Goal: Navigation & Orientation: Find specific page/section

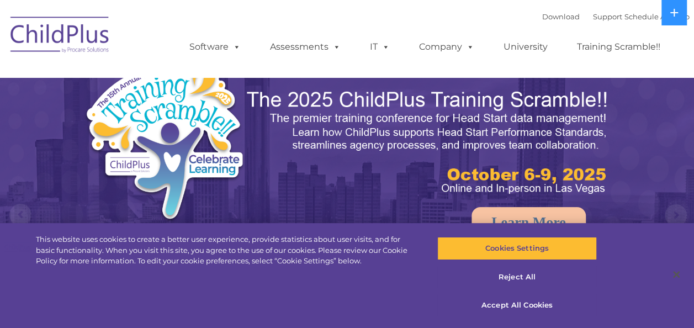
select select "MEDIUM"
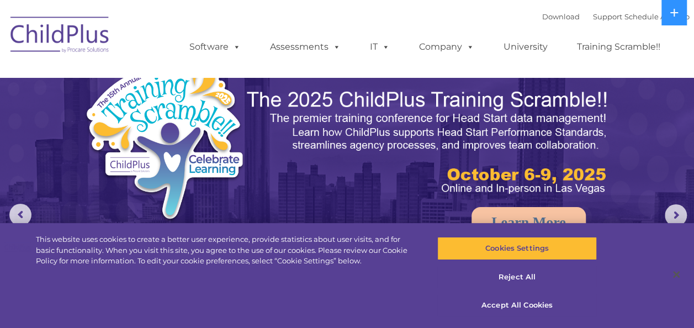
click at [50, 28] on img at bounding box center [60, 36] width 110 height 55
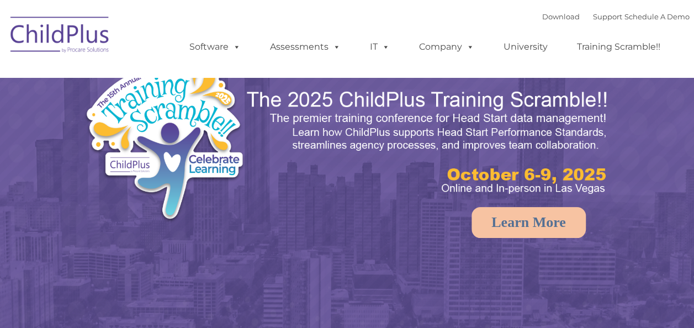
select select "MEDIUM"
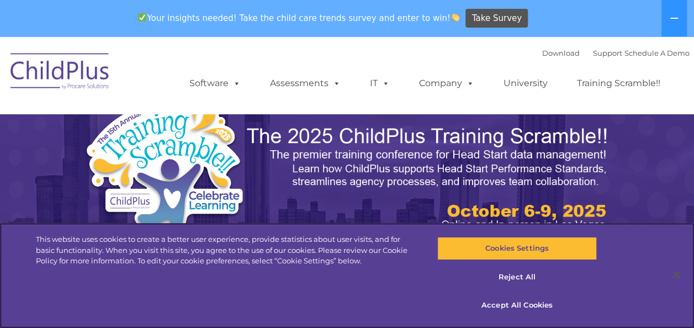
scroll to position [137, 0]
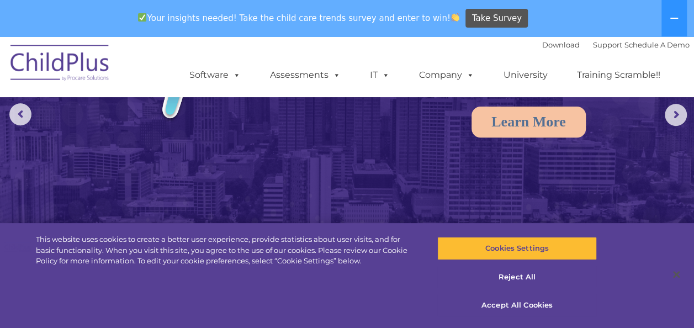
click at [682, 68] on ul "Software ChildPlus: The original and most widely-used Head Start data managemen…" at bounding box center [428, 75] width 522 height 44
click at [524, 277] on button "Reject All" at bounding box center [516, 276] width 159 height 23
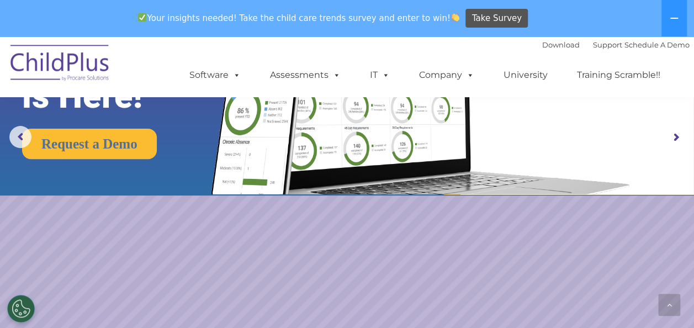
scroll to position [102, 0]
